Goal: Task Accomplishment & Management: Manage account settings

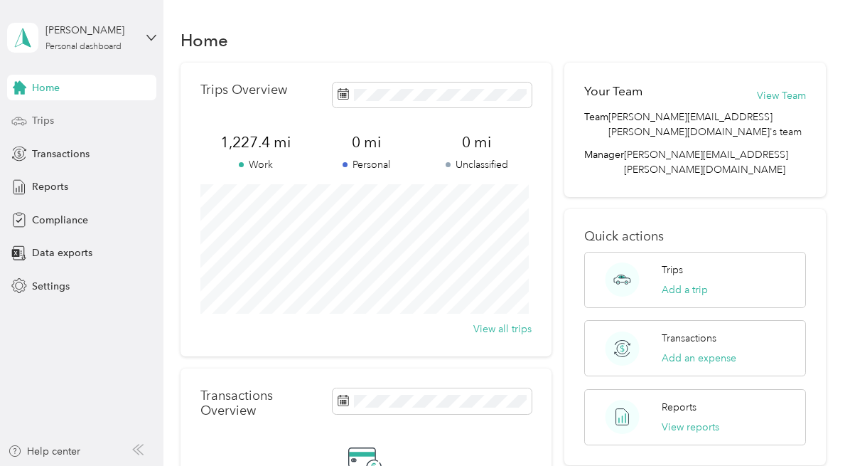
click at [38, 117] on span "Trips" at bounding box center [43, 120] width 22 height 15
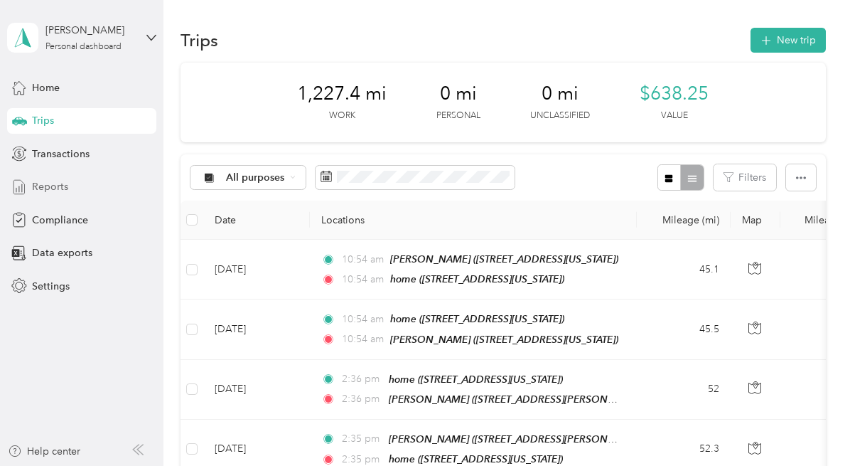
click at [32, 184] on span "Reports" at bounding box center [50, 186] width 36 height 15
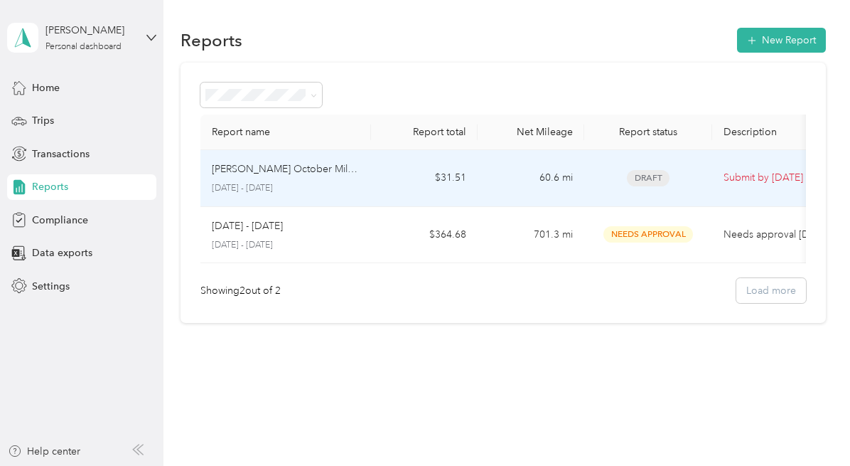
click at [356, 188] on p "[DATE] - [DATE]" at bounding box center [286, 188] width 148 height 13
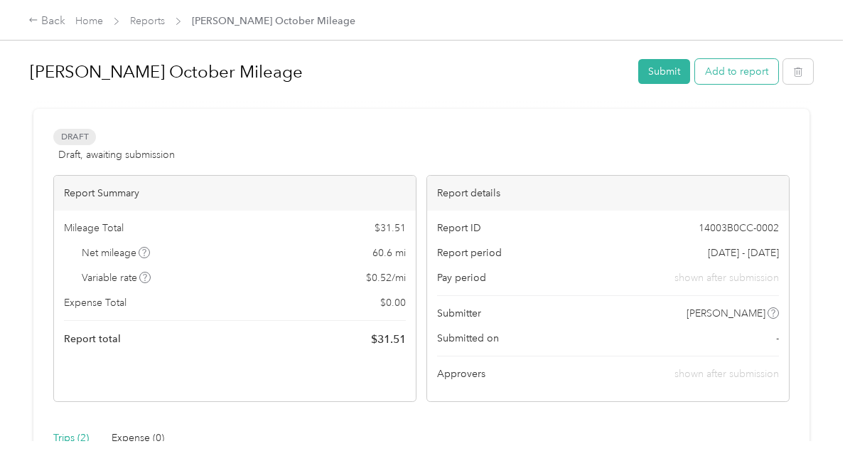
click at [734, 70] on button "Add to report" at bounding box center [736, 71] width 83 height 25
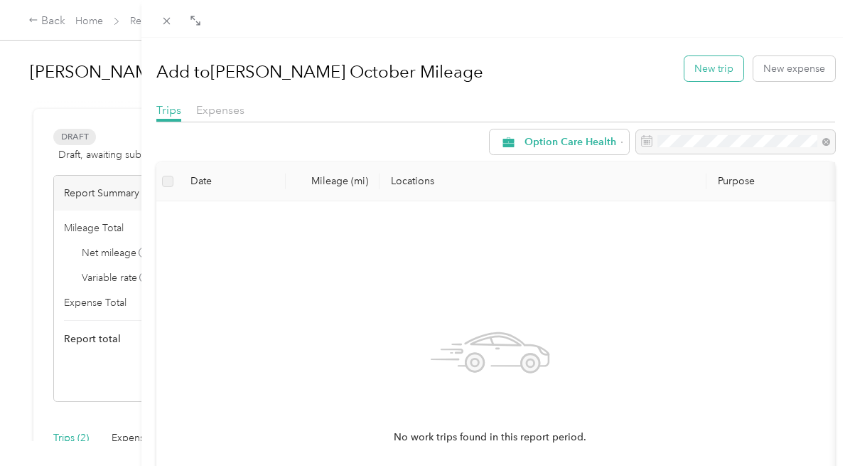
click at [709, 71] on button "New trip" at bounding box center [714, 68] width 59 height 25
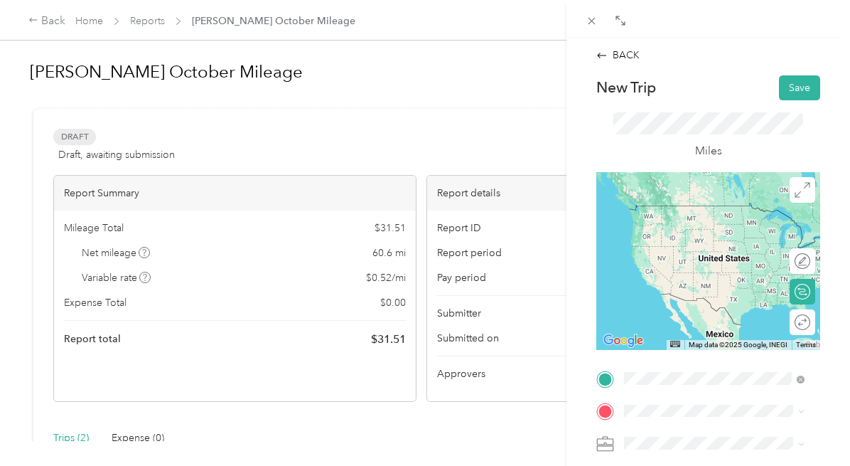
click at [682, 213] on div "home [STREET_ADDRESS][US_STATE]" at bounding box center [722, 219] width 142 height 30
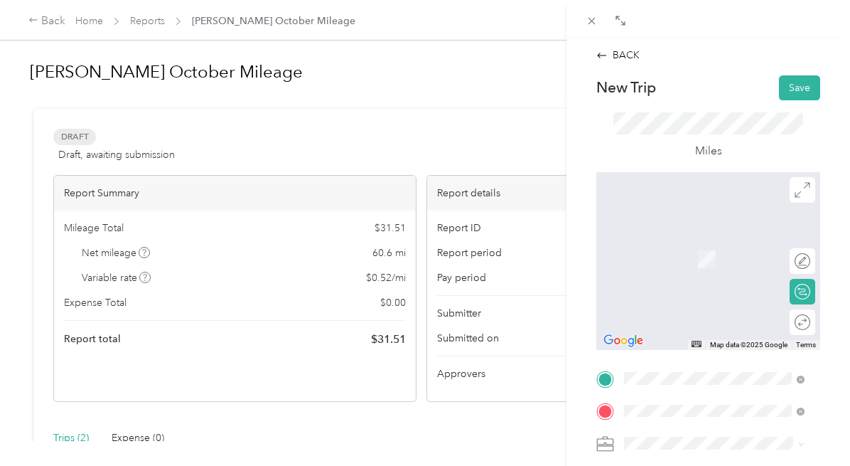
click at [682, 259] on span "[STREET_ADDRESS][US_STATE]" at bounding box center [722, 258] width 142 height 12
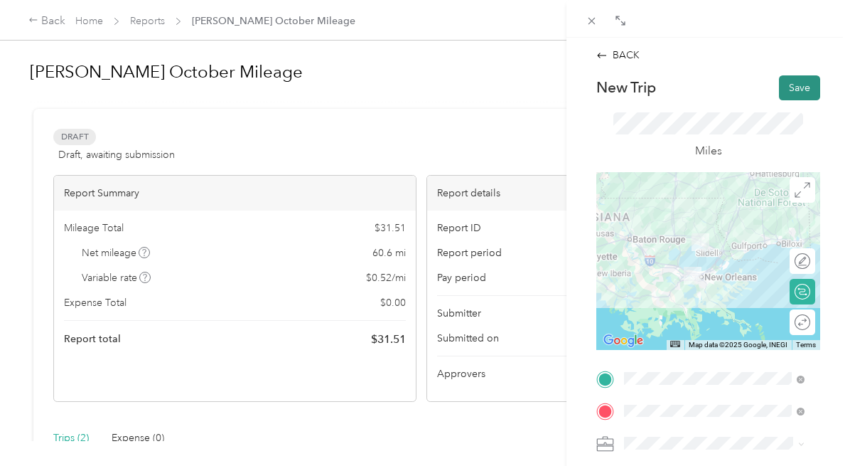
click at [781, 80] on button "Save" at bounding box center [799, 87] width 41 height 25
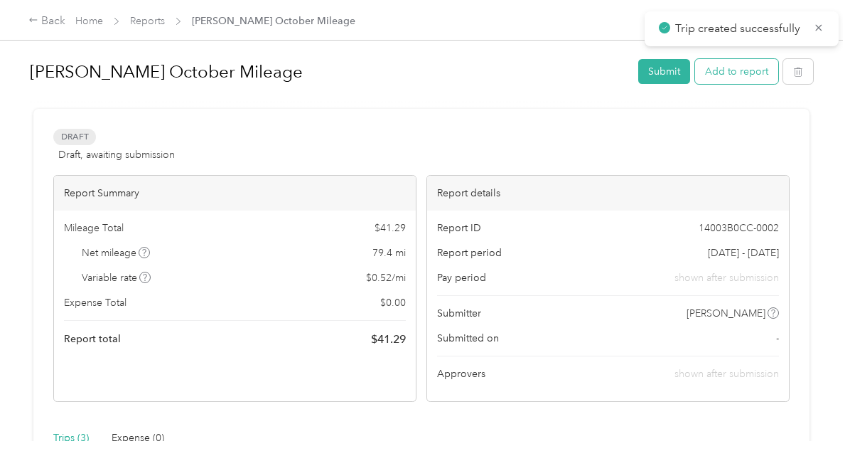
click at [741, 70] on button "Add to report" at bounding box center [736, 71] width 83 height 25
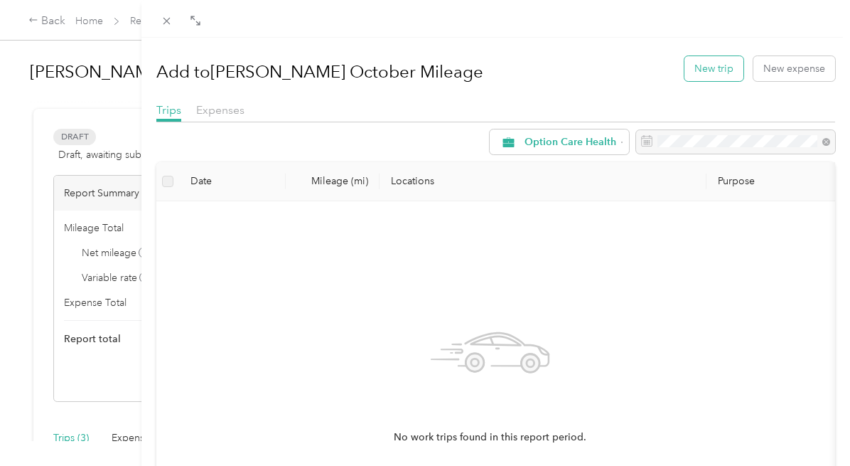
click at [712, 68] on button "New trip" at bounding box center [714, 68] width 59 height 25
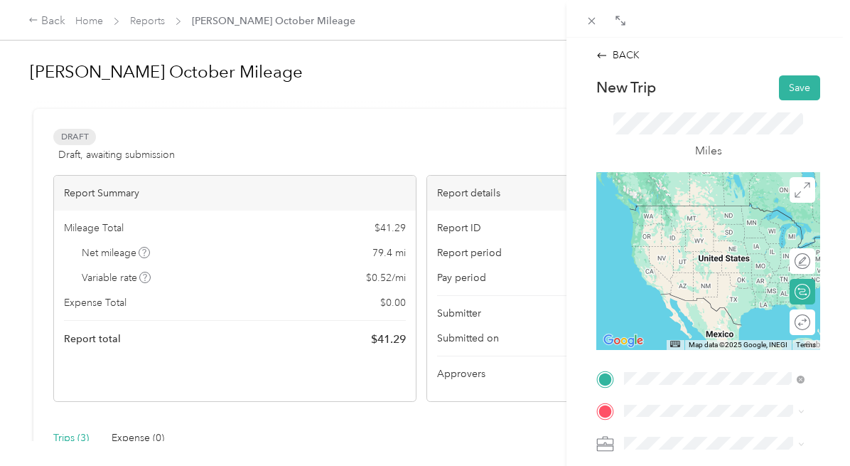
click at [677, 234] on div "[PERSON_NAME] [STREET_ADDRESS][PERSON_NAME][US_STATE]" at bounding box center [722, 219] width 142 height 30
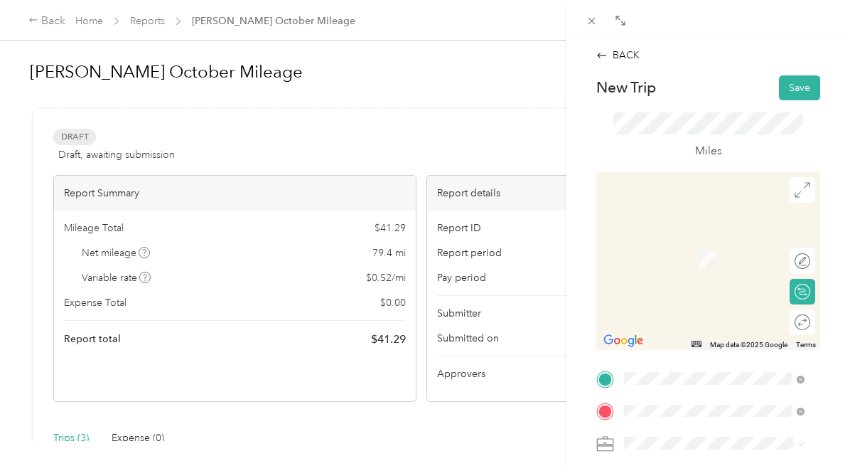
click at [709, 261] on span "[STREET_ADDRESS][US_STATE]" at bounding box center [722, 258] width 142 height 12
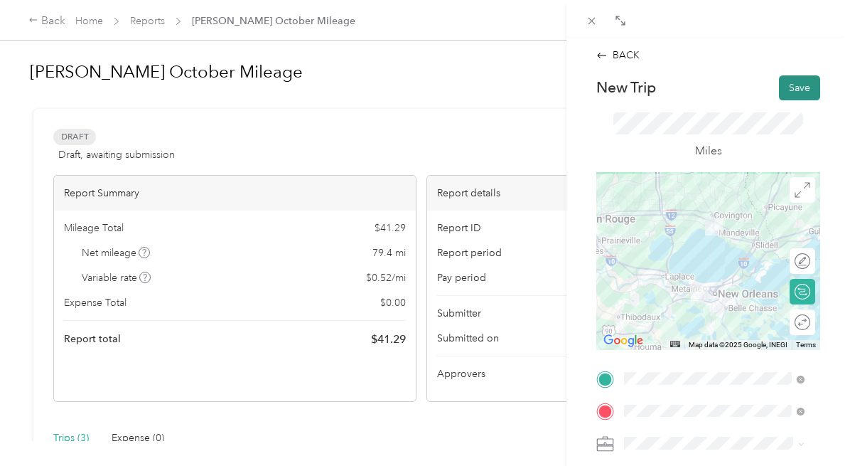
click at [793, 89] on button "Save" at bounding box center [799, 87] width 41 height 25
